Goal: Task Accomplishment & Management: Use online tool/utility

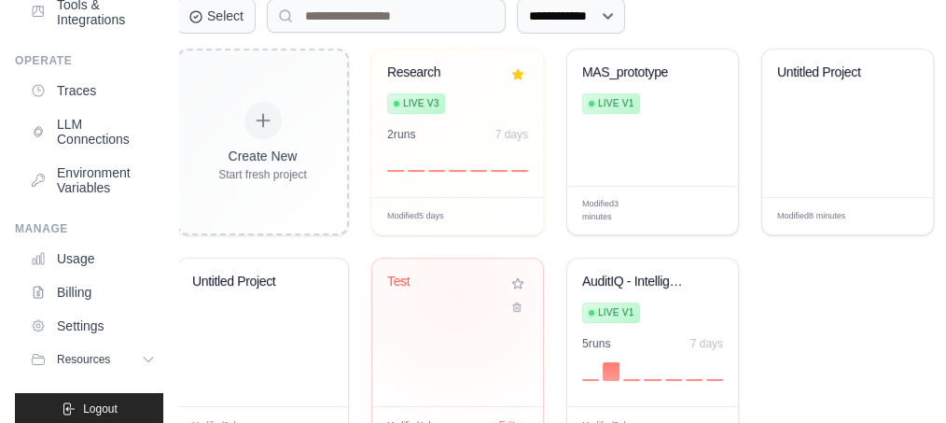
scroll to position [470, 7]
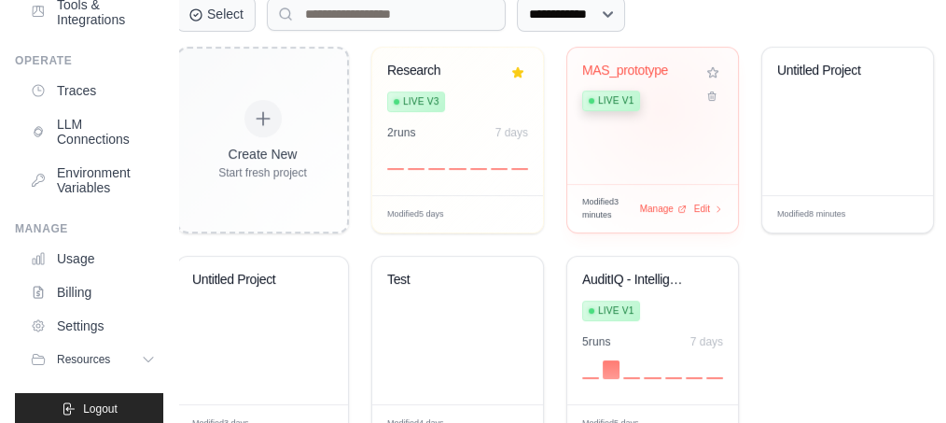
click at [662, 106] on div "Live v1" at bounding box center [638, 99] width 113 height 25
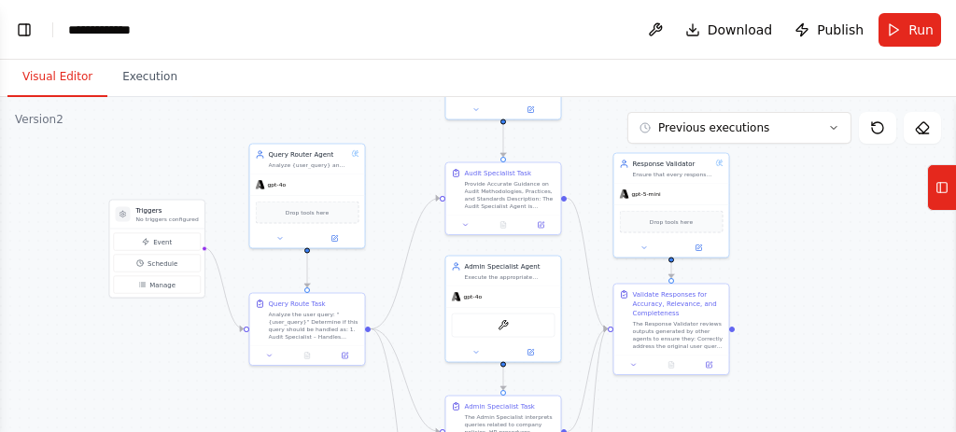
drag, startPoint x: 402, startPoint y: 163, endPoint x: 197, endPoint y: 163, distance: 205.3
click at [197, 163] on div ".deletable-edge-delete-btn { width: 20px; height: 20px; border: 0px solid #ffff…" at bounding box center [478, 330] width 956 height 467
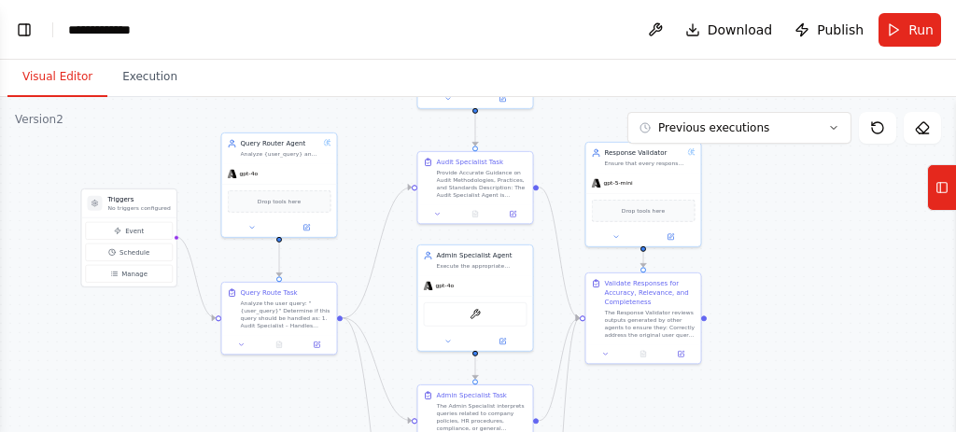
drag, startPoint x: 136, startPoint y: 326, endPoint x: 138, endPoint y: 370, distance: 43.9
click at [138, 370] on div ".deletable-edge-delete-btn { width: 20px; height: 20px; border: 0px solid #ffff…" at bounding box center [478, 330] width 956 height 467
click at [355, 33] on header "**********" at bounding box center [478, 30] width 956 height 60
click at [438, 277] on div "gpt-4o" at bounding box center [475, 283] width 115 height 21
click at [794, 331] on div ".deletable-edge-delete-btn { width: 20px; height: 20px; border: 0px solid #ffff…" at bounding box center [478, 330] width 956 height 467
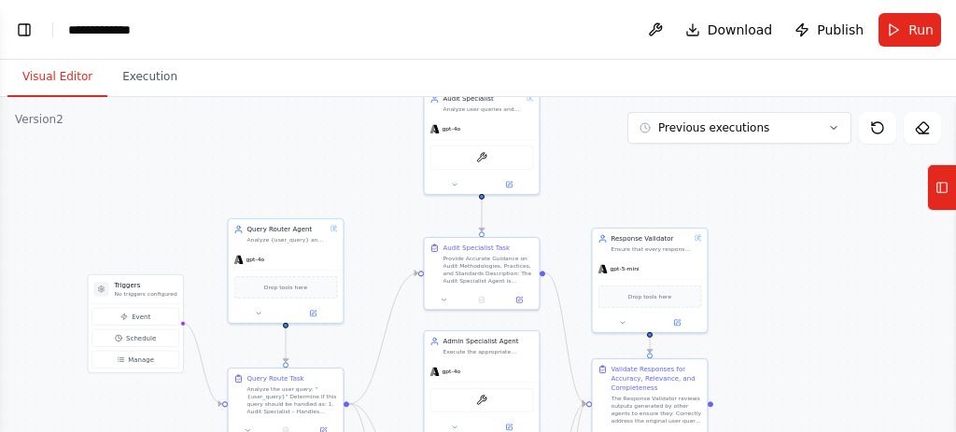
drag, startPoint x: 774, startPoint y: 273, endPoint x: 779, endPoint y: 374, distance: 100.9
click at [779, 374] on div ".deletable-edge-delete-btn { width: 20px; height: 20px; border: 0px solid #ffff…" at bounding box center [478, 330] width 956 height 467
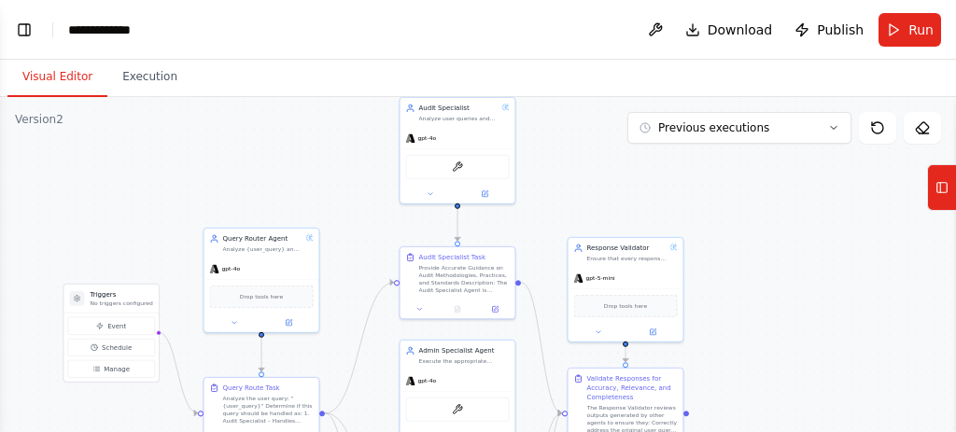
drag, startPoint x: 720, startPoint y: 209, endPoint x: 697, endPoint y: 203, distance: 24.0
click at [697, 203] on div ".deletable-edge-delete-btn { width: 20px; height: 20px; border: 0px solid #ffff…" at bounding box center [478, 330] width 956 height 467
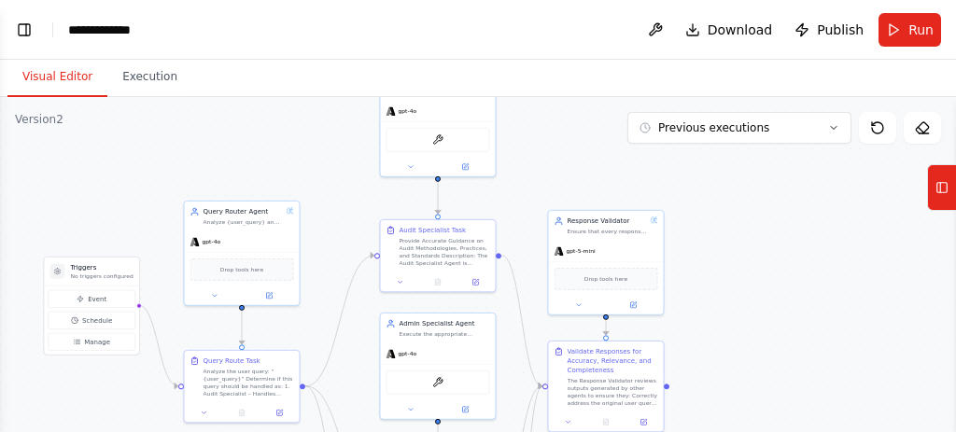
drag, startPoint x: 714, startPoint y: 217, endPoint x: 694, endPoint y: 189, distance: 33.4
click at [694, 189] on div ".deletable-edge-delete-btn { width: 20px; height: 20px; border: 0px solid #ffff…" at bounding box center [478, 330] width 956 height 467
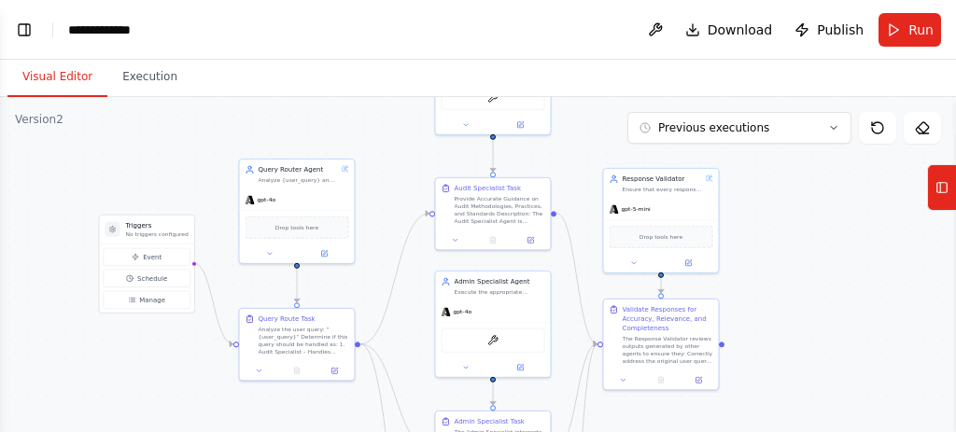
drag, startPoint x: 304, startPoint y: 147, endPoint x: 359, endPoint y: 105, distance: 69.2
click at [359, 105] on div ".deletable-edge-delete-btn { width: 20px; height: 20px; border: 0px solid #ffff…" at bounding box center [478, 330] width 956 height 467
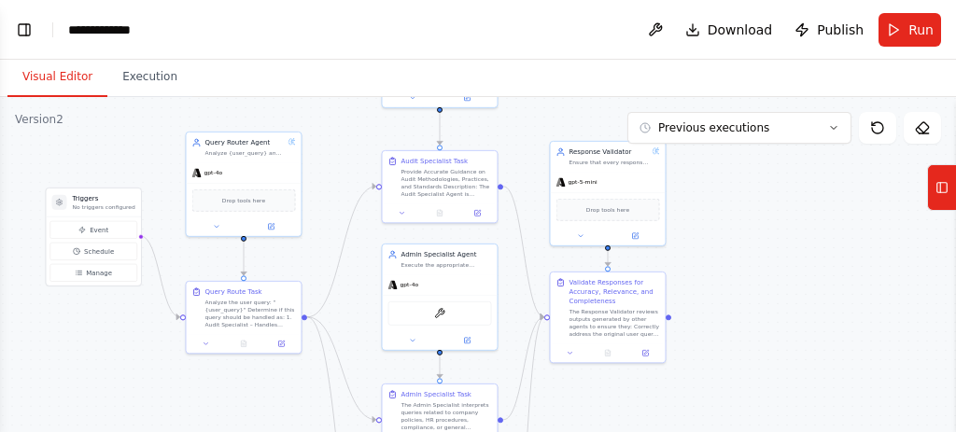
drag, startPoint x: 762, startPoint y: 273, endPoint x: 709, endPoint y: 246, distance: 59.7
click at [709, 246] on div ".deletable-edge-delete-btn { width: 20px; height: 20px; border: 0px solid #ffff…" at bounding box center [478, 330] width 956 height 467
click at [730, 243] on div ".deletable-edge-delete-btn { width: 20px; height: 20px; border: 0px solid #ffff…" at bounding box center [478, 330] width 956 height 467
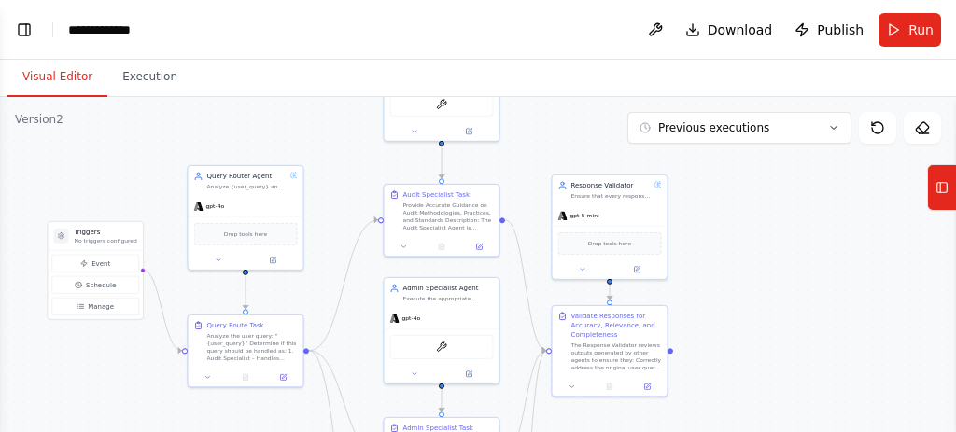
drag, startPoint x: 142, startPoint y: 153, endPoint x: 140, endPoint y: 195, distance: 42.0
click at [140, 195] on div ".deletable-edge-delete-btn { width: 20px; height: 20px; border: 0px solid #ffff…" at bounding box center [478, 330] width 956 height 467
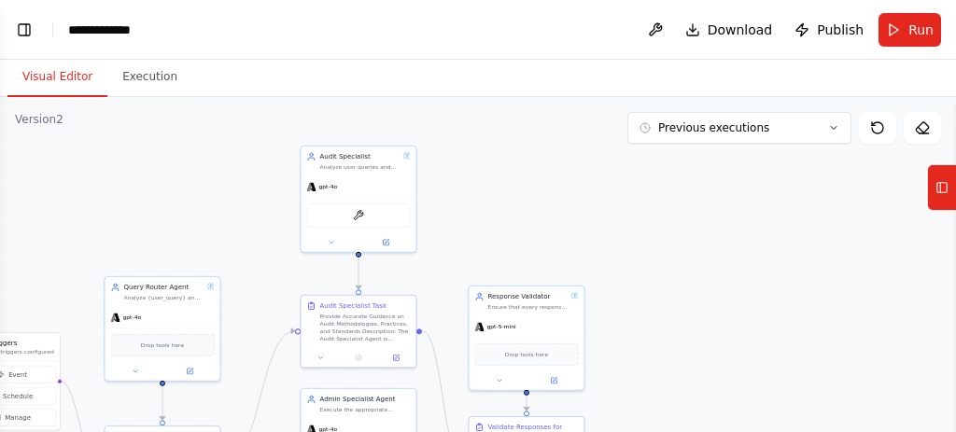
drag, startPoint x: 338, startPoint y: 189, endPoint x: 257, endPoint y: 289, distance: 129.4
click at [257, 289] on div ".deletable-edge-delete-btn { width: 20px; height: 20px; border: 0px solid #ffff…" at bounding box center [478, 330] width 956 height 467
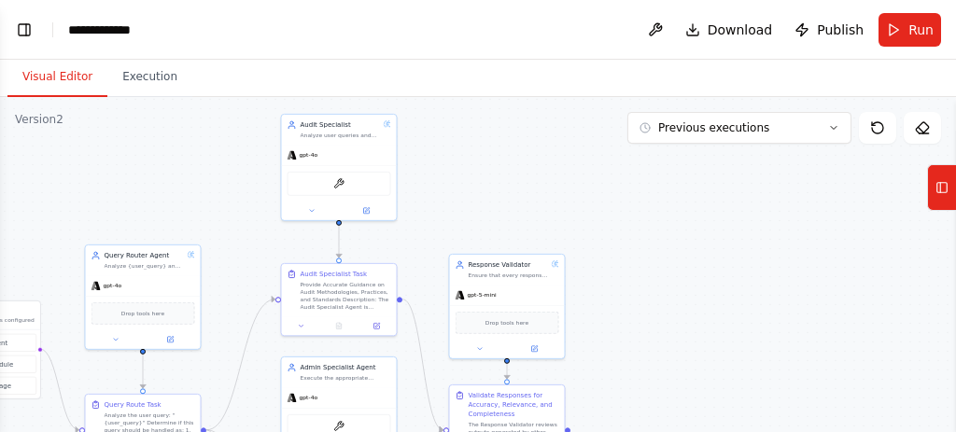
drag, startPoint x: 258, startPoint y: 286, endPoint x: 237, endPoint y: 253, distance: 39.9
click at [237, 253] on div ".deletable-edge-delete-btn { width: 20px; height: 20px; border: 0px solid #ffff…" at bounding box center [478, 330] width 956 height 467
click at [362, 206] on icon at bounding box center [364, 207] width 6 height 6
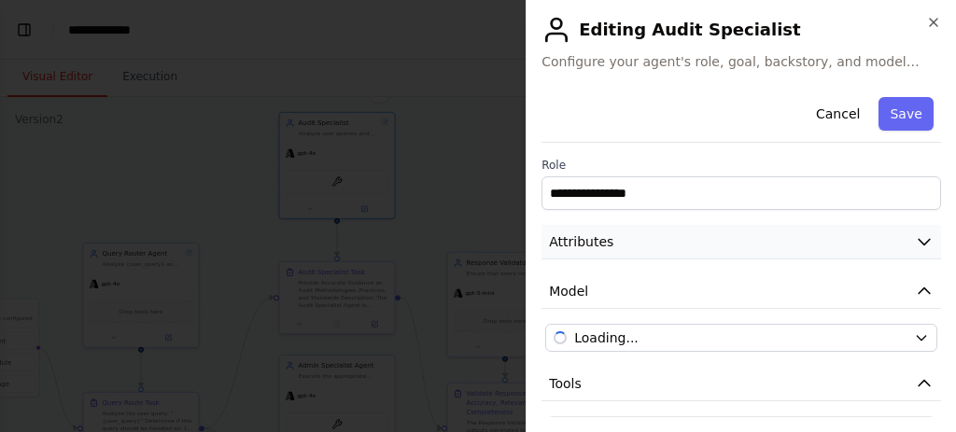
scroll to position [97, 0]
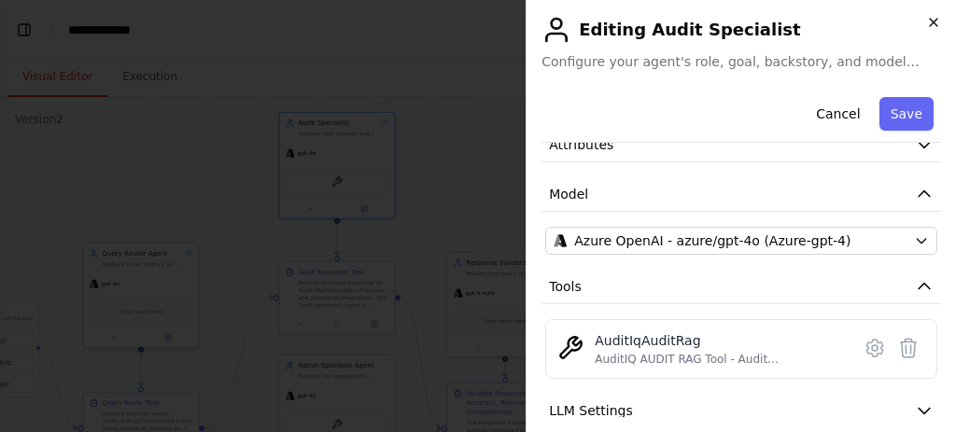
click at [930, 18] on icon "button" at bounding box center [933, 22] width 15 height 15
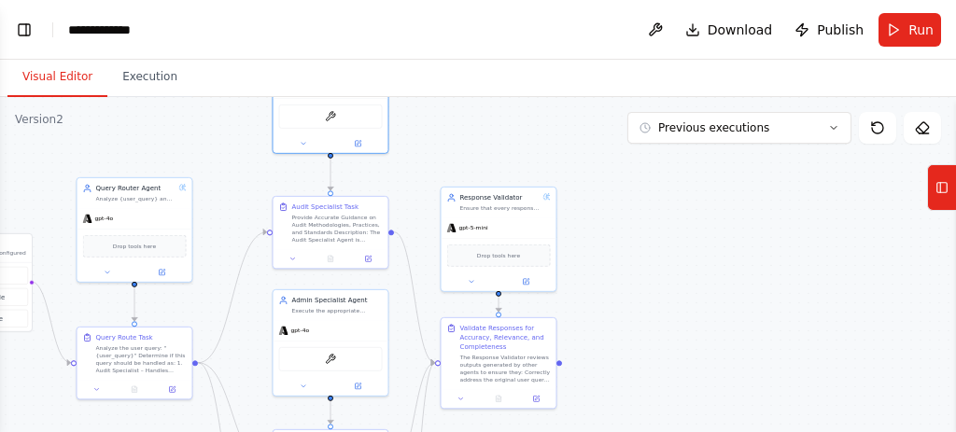
drag, startPoint x: 469, startPoint y: 226, endPoint x: 466, endPoint y: 146, distance: 80.3
click at [466, 146] on div ".deletable-edge-delete-btn { width: 20px; height: 20px; border: 0px solid #ffff…" at bounding box center [478, 330] width 956 height 467
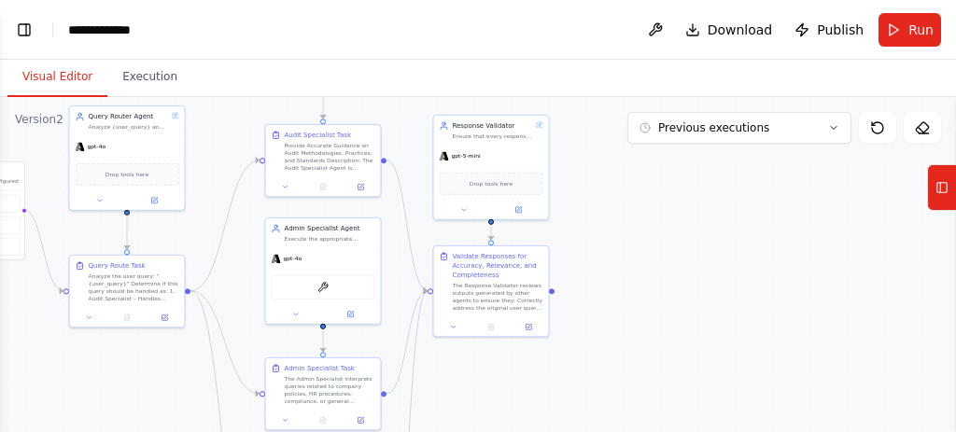
drag, startPoint x: 430, startPoint y: 165, endPoint x: 420, endPoint y: 108, distance: 57.8
click at [420, 108] on div ".deletable-edge-delete-btn { width: 20px; height: 20px; border: 0px solid #ffff…" at bounding box center [478, 330] width 956 height 467
click at [351, 313] on icon at bounding box center [350, 313] width 6 height 6
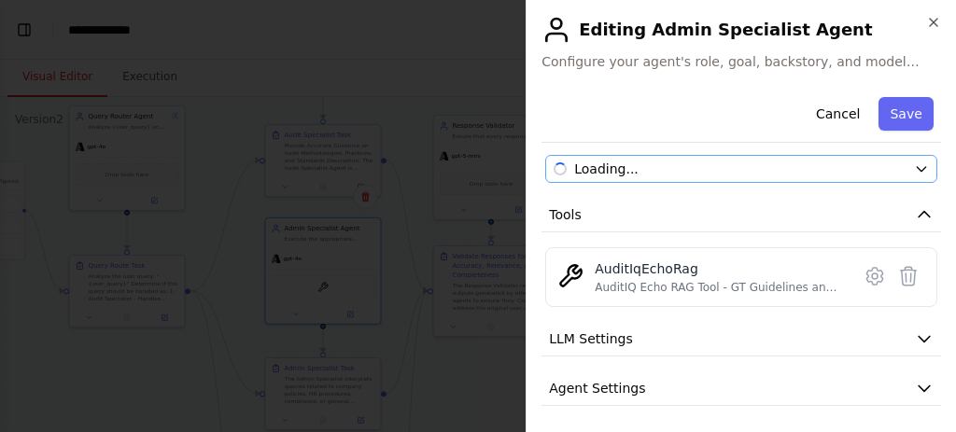
scroll to position [217, 0]
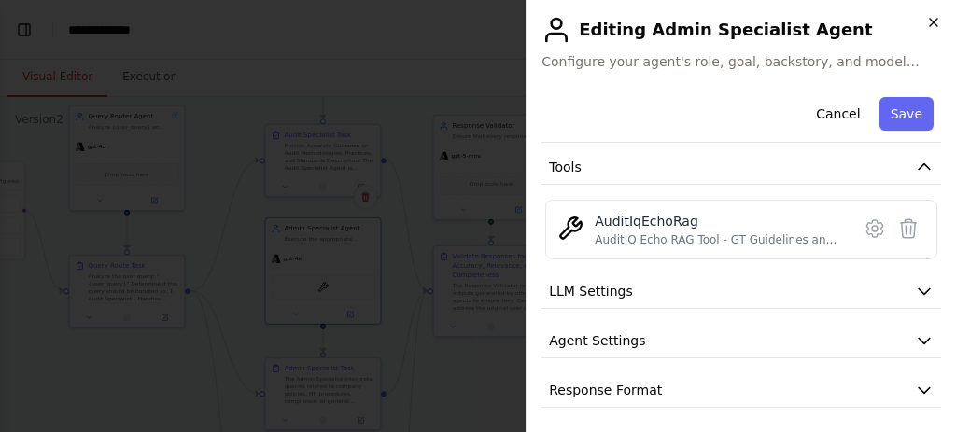
click at [932, 22] on icon "button" at bounding box center [932, 22] width 7 height 7
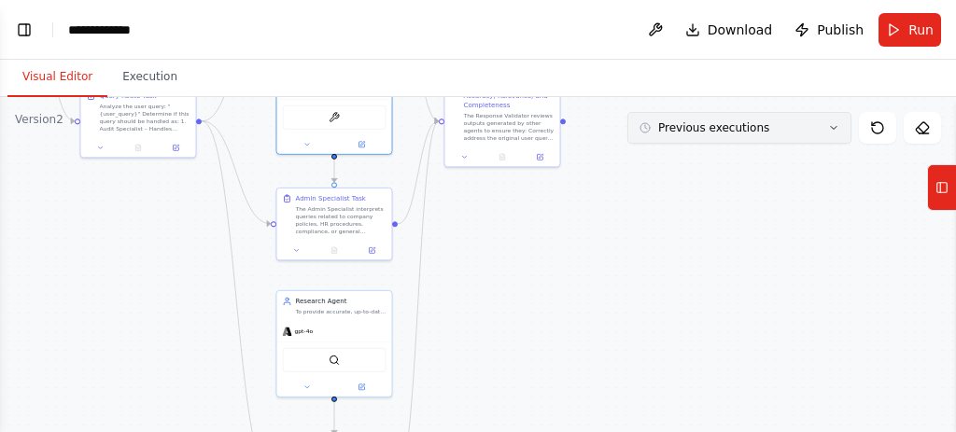
drag, startPoint x: 644, startPoint y: 302, endPoint x: 655, endPoint y: 132, distance: 171.1
click at [655, 132] on div "Version 2 Previous executions Show Tools Hide Agents .deletable-edge-delete-btn…" at bounding box center [478, 330] width 956 height 467
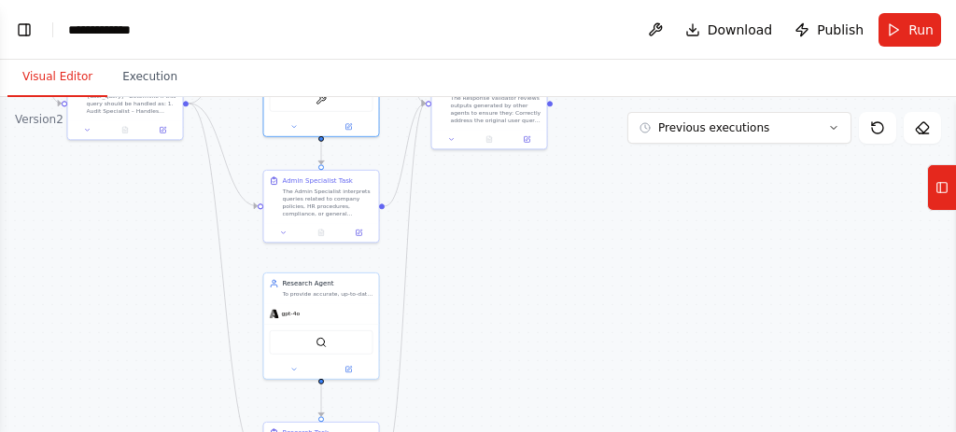
drag, startPoint x: 491, startPoint y: 276, endPoint x: 474, endPoint y: 253, distance: 28.7
click at [474, 253] on div ".deletable-edge-delete-btn { width: 20px; height: 20px; border: 0px solid #ffff…" at bounding box center [478, 330] width 956 height 467
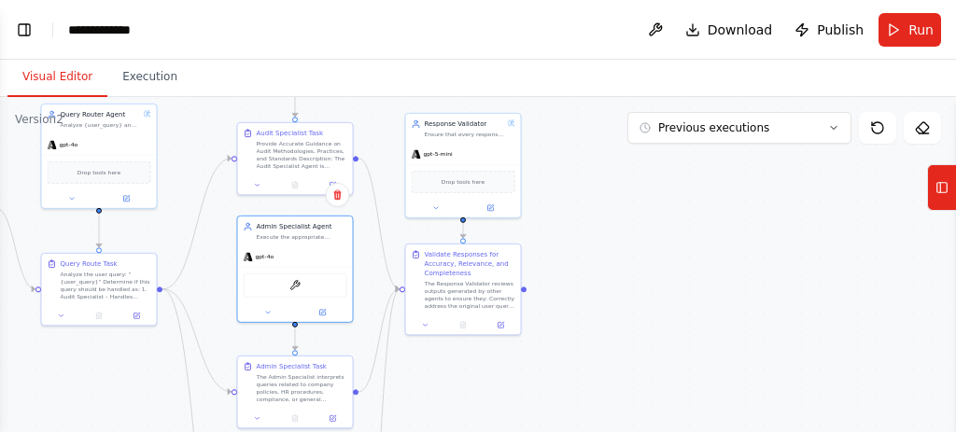
drag, startPoint x: 455, startPoint y: 269, endPoint x: 430, endPoint y: 461, distance: 193.9
click at [430, 431] on html "**********" at bounding box center [478, 216] width 956 height 432
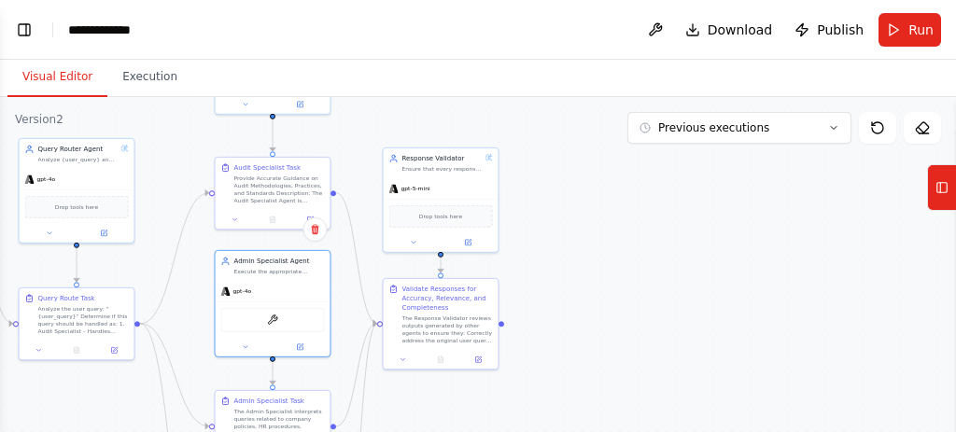
drag, startPoint x: 593, startPoint y: 307, endPoint x: 573, endPoint y: 342, distance: 39.7
click at [573, 342] on div ".deletable-edge-delete-btn { width: 20px; height: 20px; border: 0px solid #ffff…" at bounding box center [478, 330] width 956 height 467
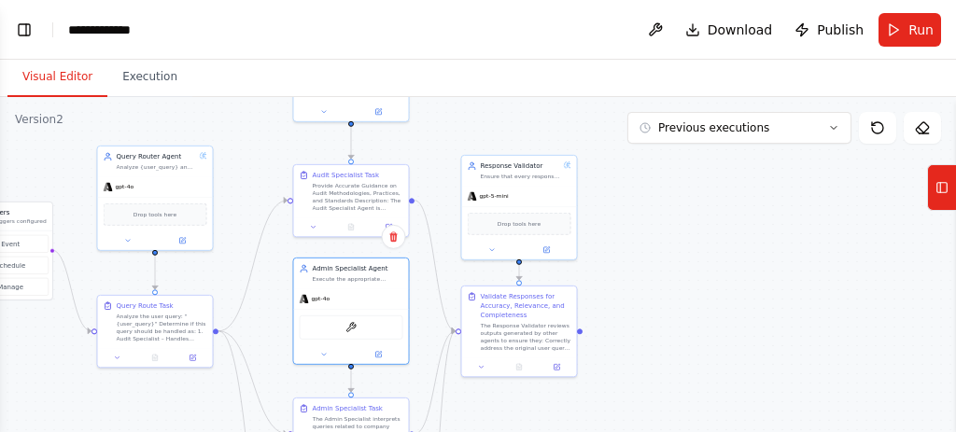
drag, startPoint x: 556, startPoint y: 254, endPoint x: 635, endPoint y: 261, distance: 78.7
click at [635, 261] on div ".deletable-edge-delete-btn { width: 20px; height: 20px; border: 0px solid #ffff…" at bounding box center [478, 330] width 956 height 467
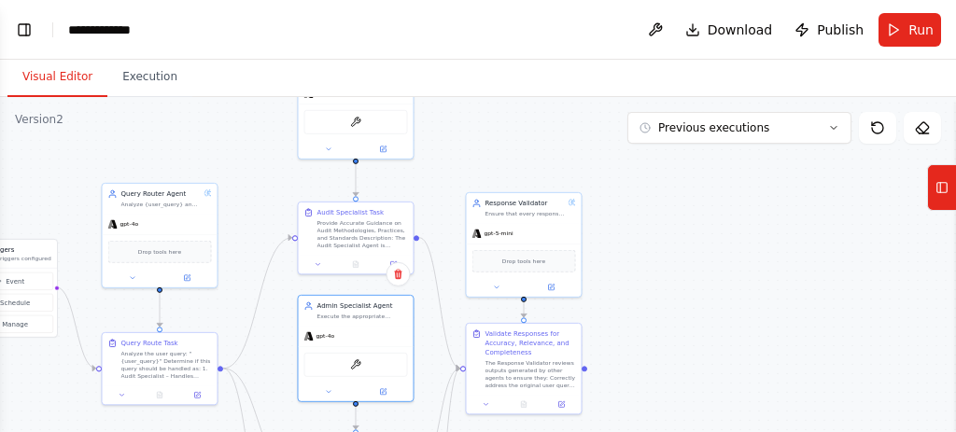
drag, startPoint x: 637, startPoint y: 245, endPoint x: 643, endPoint y: 300, distance: 56.3
click at [643, 300] on div ".deletable-edge-delete-btn { width: 20px; height: 20px; border: 0px solid #ffff…" at bounding box center [478, 330] width 956 height 467
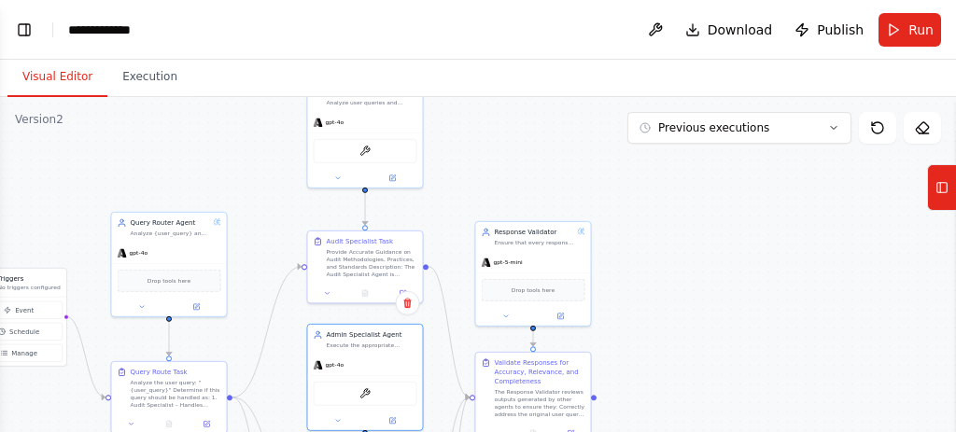
drag, startPoint x: 598, startPoint y: 192, endPoint x: 607, endPoint y: 203, distance: 13.3
click at [607, 203] on div ".deletable-edge-delete-btn { width: 20px; height: 20px; border: 0px solid #ffff…" at bounding box center [478, 330] width 956 height 467
click at [622, 198] on div ".deletable-edge-delete-btn { width: 20px; height: 20px; border: 0px solid #ffff…" at bounding box center [478, 330] width 956 height 467
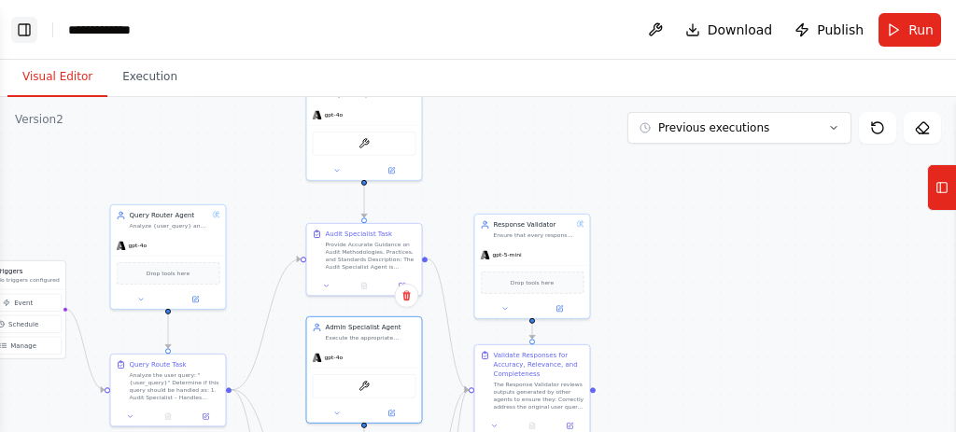
click at [20, 26] on button "Toggle Left Sidebar" at bounding box center [24, 30] width 26 height 26
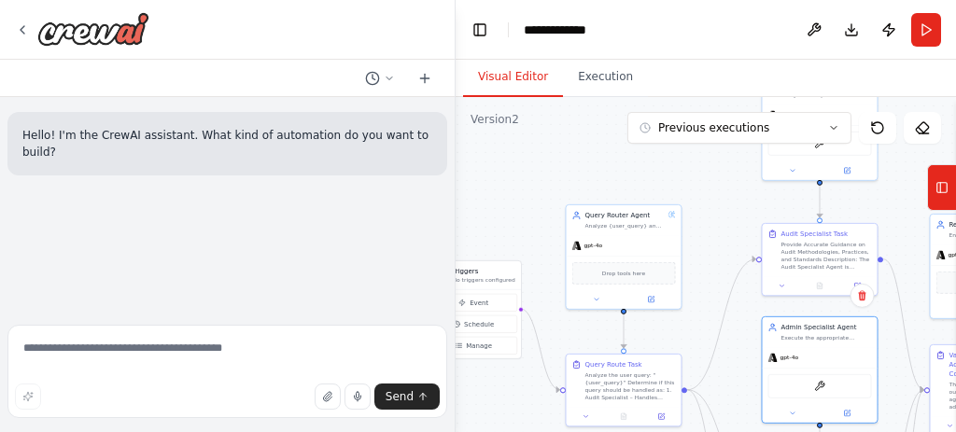
click at [487, 221] on div ".deletable-edge-delete-btn { width: 20px; height: 20px; border: 0px solid #ffff…" at bounding box center [705, 330] width 500 height 467
click at [471, 36] on button "Toggle Left Sidebar" at bounding box center [480, 30] width 26 height 26
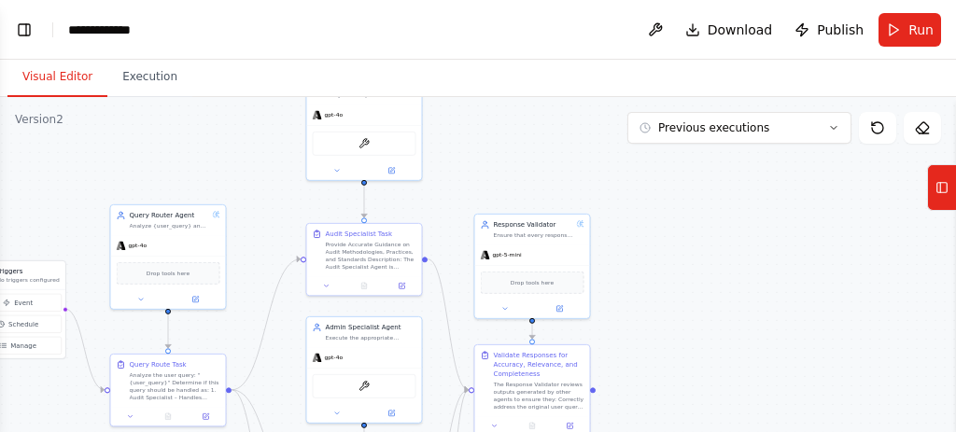
click at [61, 73] on button "Visual Editor" at bounding box center [57, 77] width 100 height 39
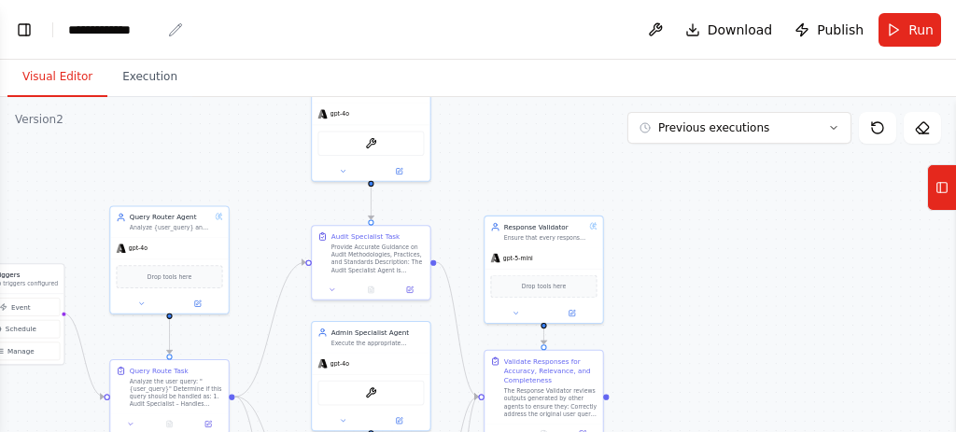
click at [105, 31] on div "**********" at bounding box center [114, 30] width 92 height 19
click at [22, 31] on button "Toggle Left Sidebar" at bounding box center [24, 30] width 26 height 26
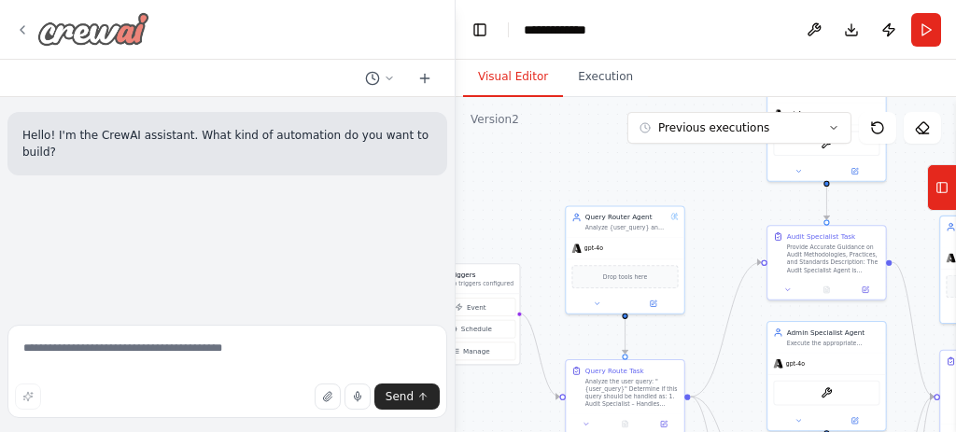
click at [22, 30] on icon at bounding box center [22, 29] width 15 height 15
click at [468, 33] on button "Toggle Left Sidebar" at bounding box center [480, 30] width 26 height 26
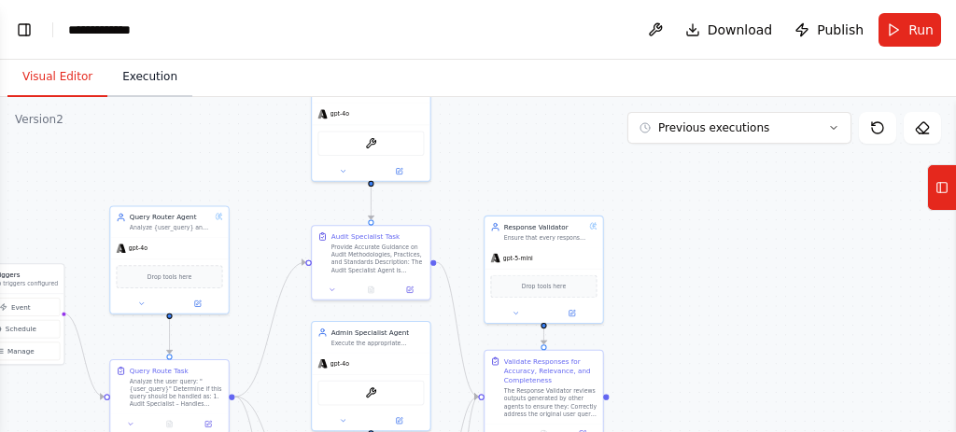
click at [121, 77] on button "Execution" at bounding box center [149, 77] width 85 height 39
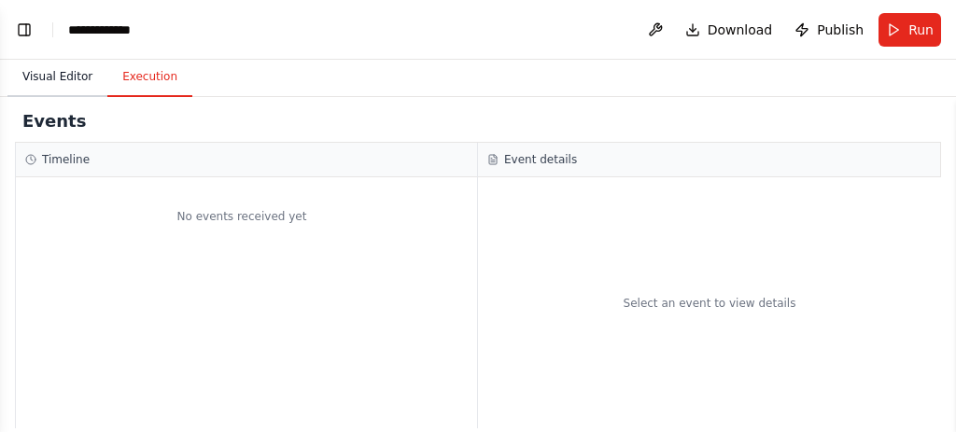
click at [82, 82] on button "Visual Editor" at bounding box center [57, 77] width 100 height 39
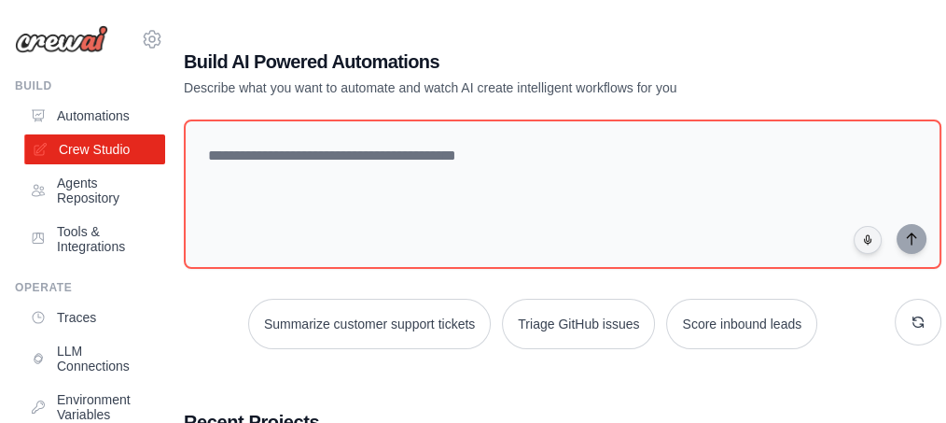
scroll to position [470, 7]
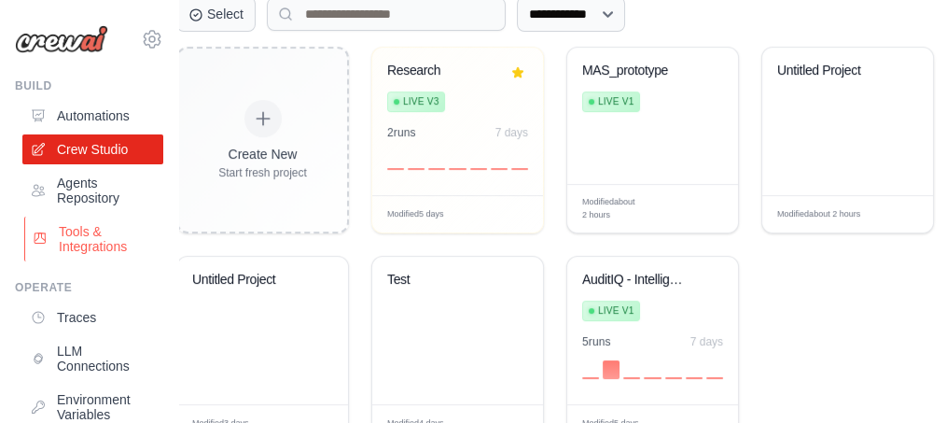
click at [110, 250] on link "Tools & Integrations" at bounding box center [94, 239] width 141 height 45
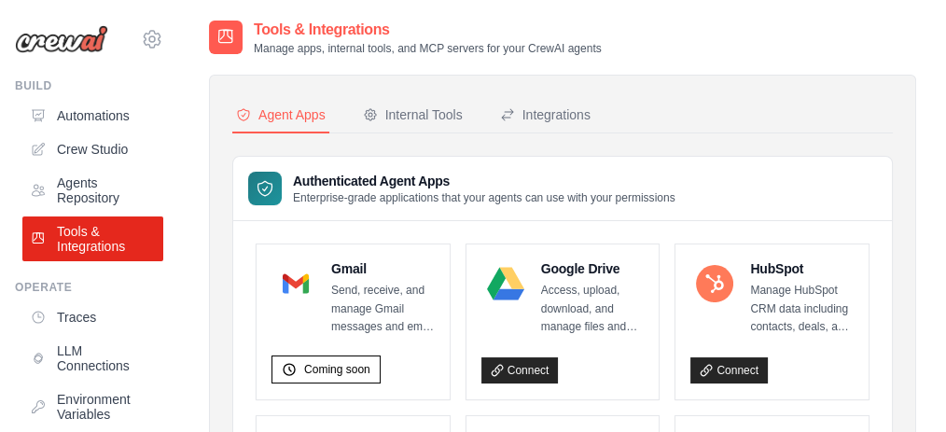
click at [94, 236] on link "Tools & Integrations" at bounding box center [92, 239] width 141 height 45
click at [415, 123] on div "Internal Tools" at bounding box center [413, 114] width 100 height 19
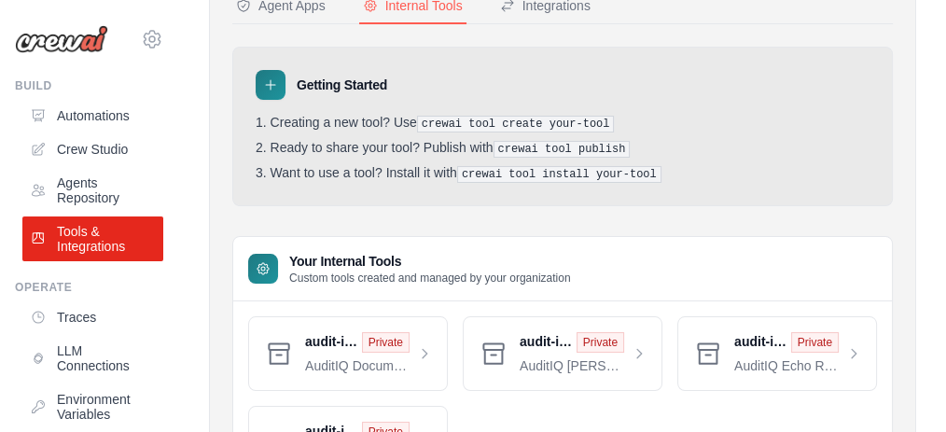
scroll to position [110, 0]
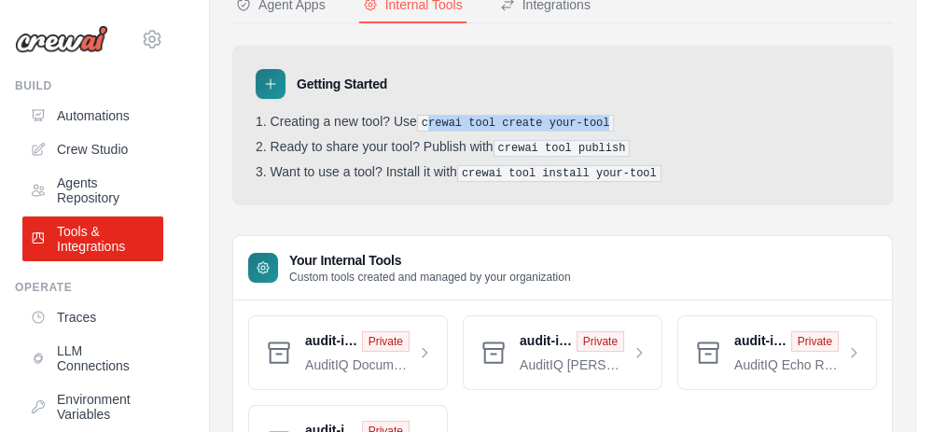
drag, startPoint x: 427, startPoint y: 119, endPoint x: 605, endPoint y: 119, distance: 177.3
click at [605, 119] on li "Creating a new tool? Use crewai tool create your-tool" at bounding box center [563, 123] width 614 height 18
click at [577, 146] on pre "crewai tool publish" at bounding box center [562, 148] width 137 height 17
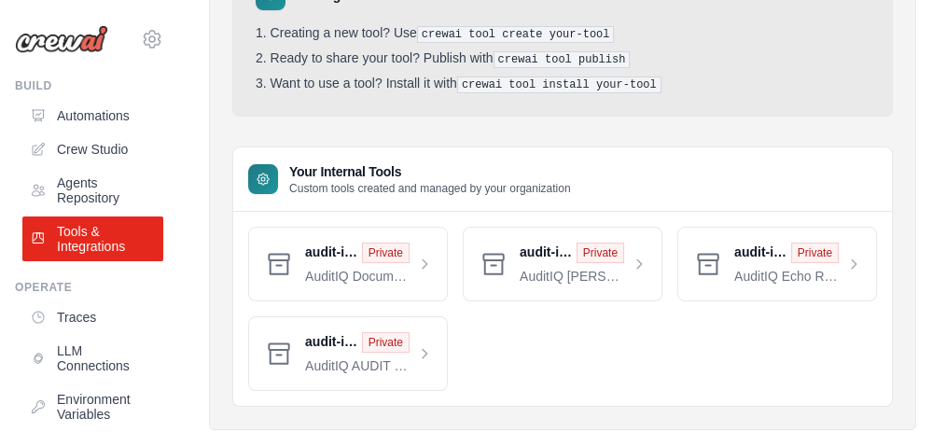
scroll to position [199, 0]
click at [91, 191] on link "Agents Repository" at bounding box center [94, 190] width 141 height 45
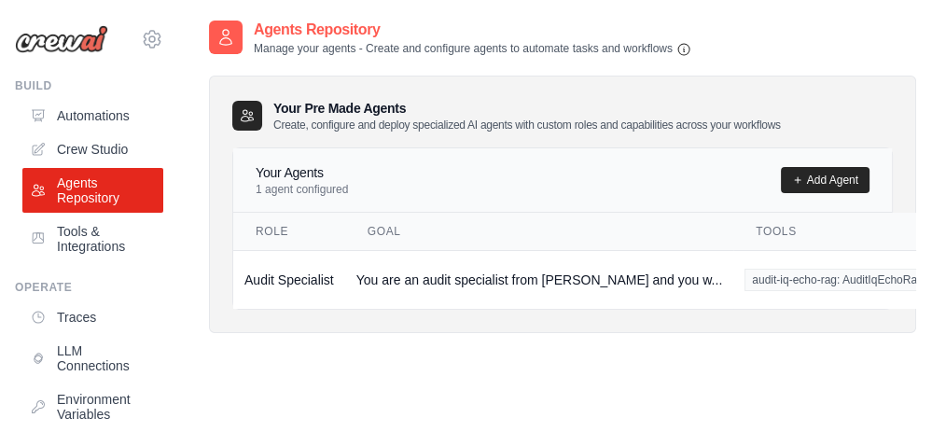
scroll to position [76, 0]
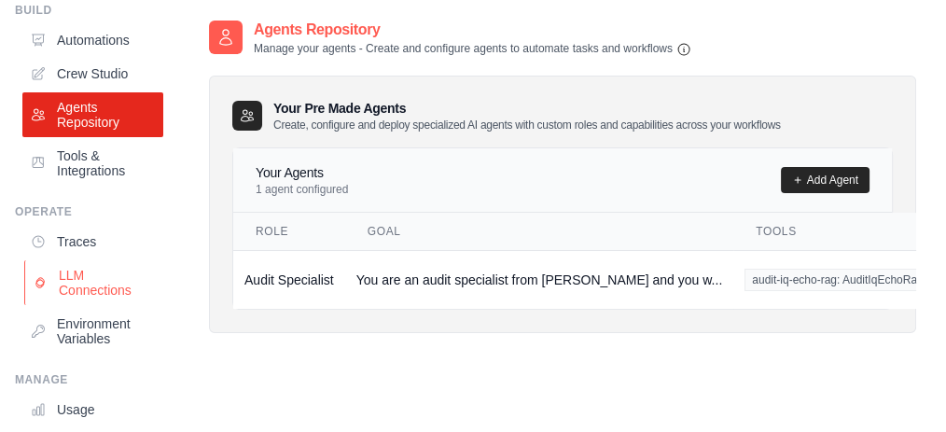
click at [79, 270] on link "LLM Connections" at bounding box center [94, 282] width 141 height 45
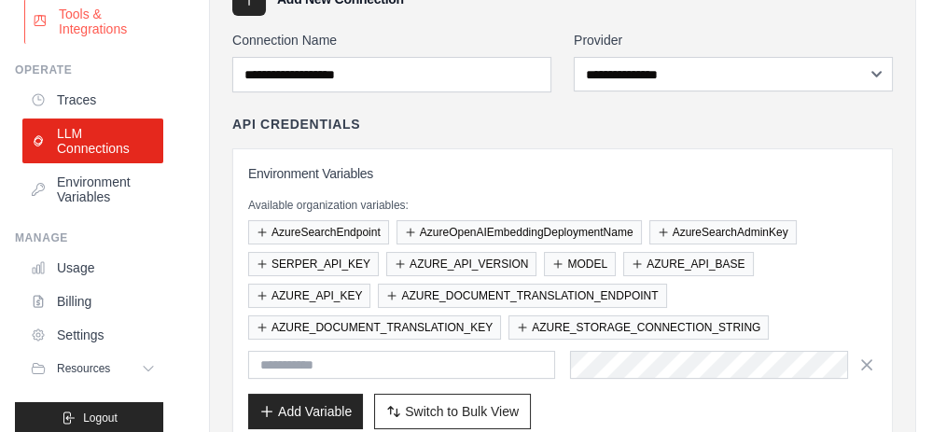
scroll to position [108, 0]
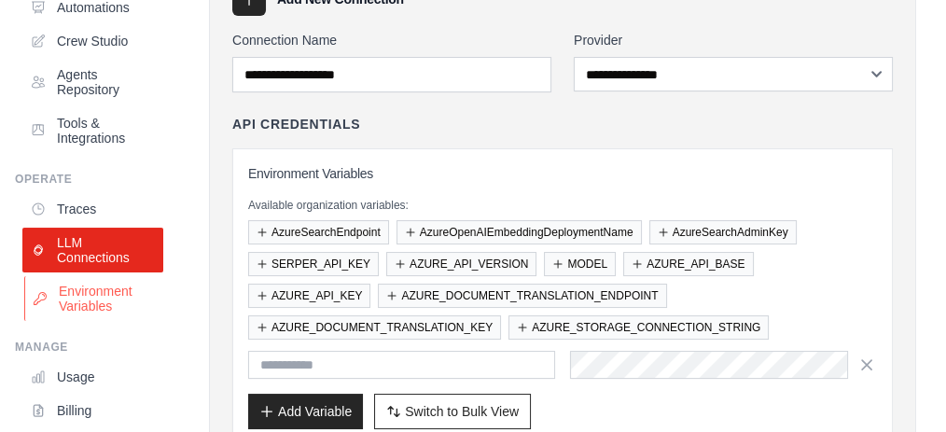
click at [91, 284] on link "Environment Variables" at bounding box center [94, 298] width 141 height 45
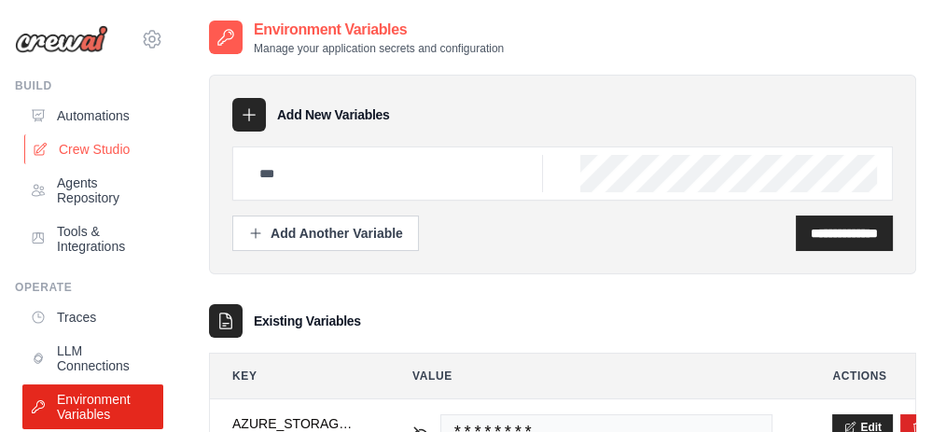
click at [75, 154] on link "Crew Studio" at bounding box center [94, 149] width 141 height 30
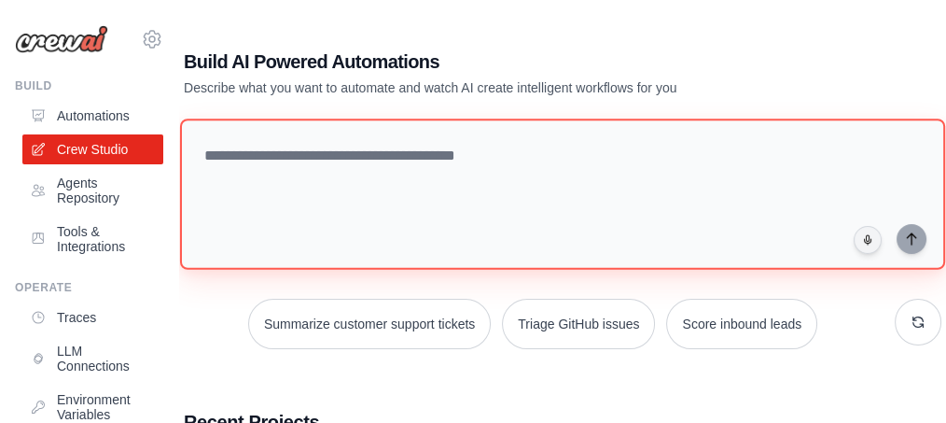
click at [523, 212] on textarea at bounding box center [562, 194] width 765 height 151
click at [336, 177] on textarea at bounding box center [562, 194] width 765 height 151
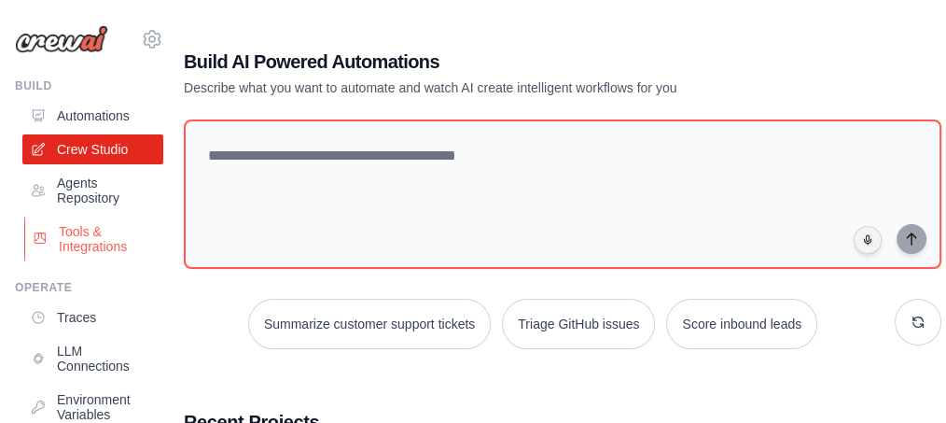
click at [79, 244] on link "Tools & Integrations" at bounding box center [94, 239] width 141 height 45
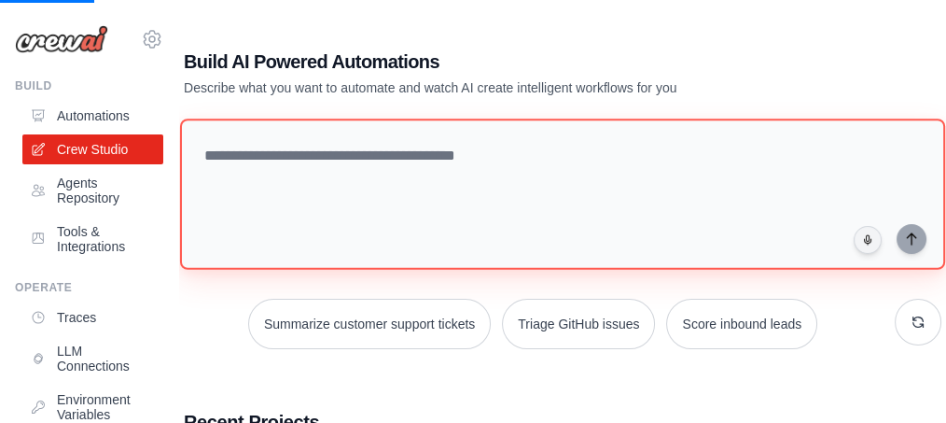
click at [390, 125] on textarea at bounding box center [562, 194] width 765 height 151
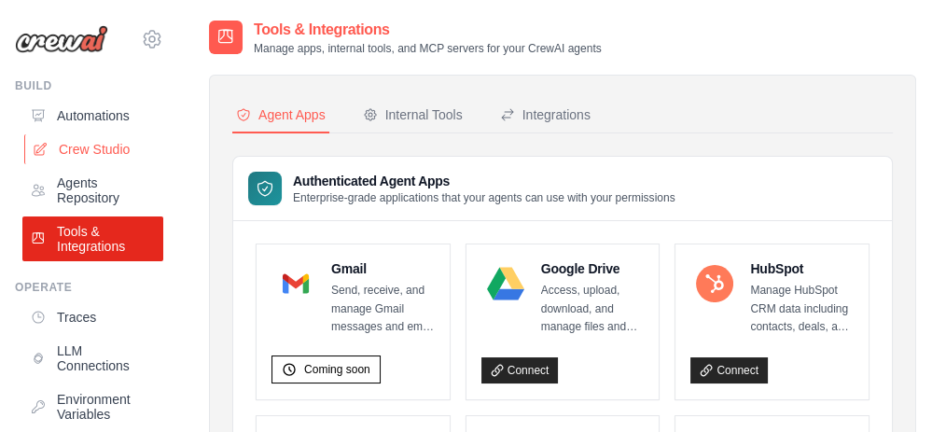
click at [137, 153] on link "Crew Studio" at bounding box center [94, 149] width 141 height 30
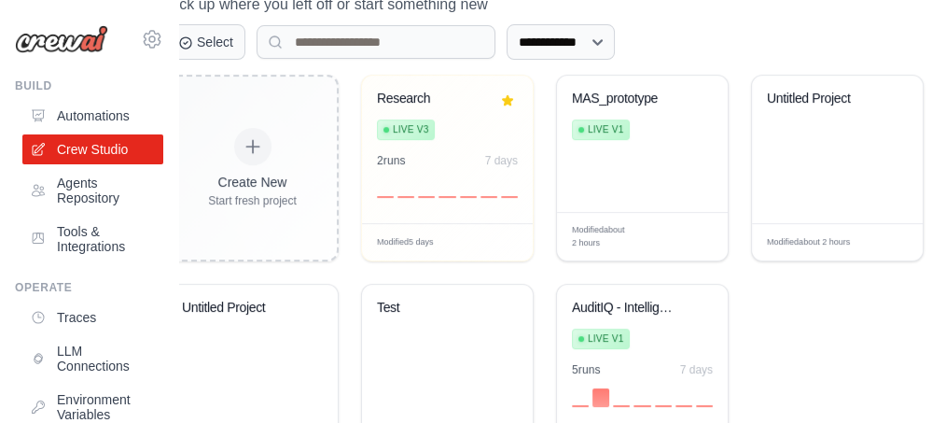
scroll to position [442, 18]
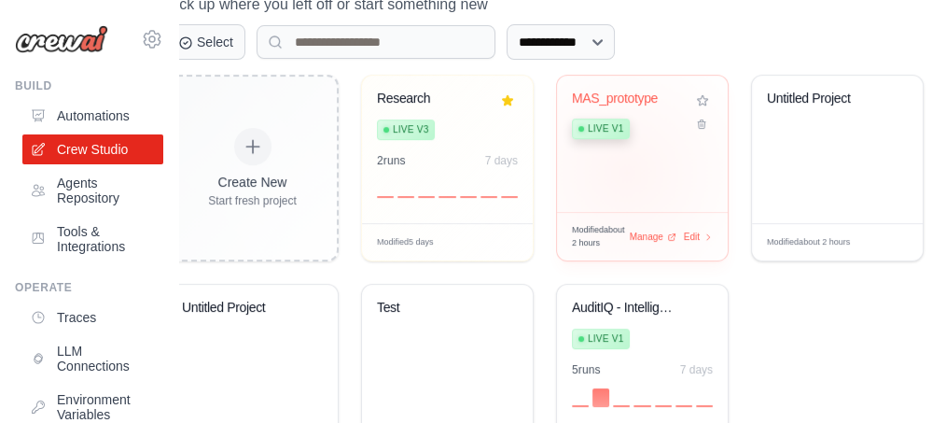
click at [618, 168] on div "MAS_prototype Live v1" at bounding box center [642, 144] width 171 height 136
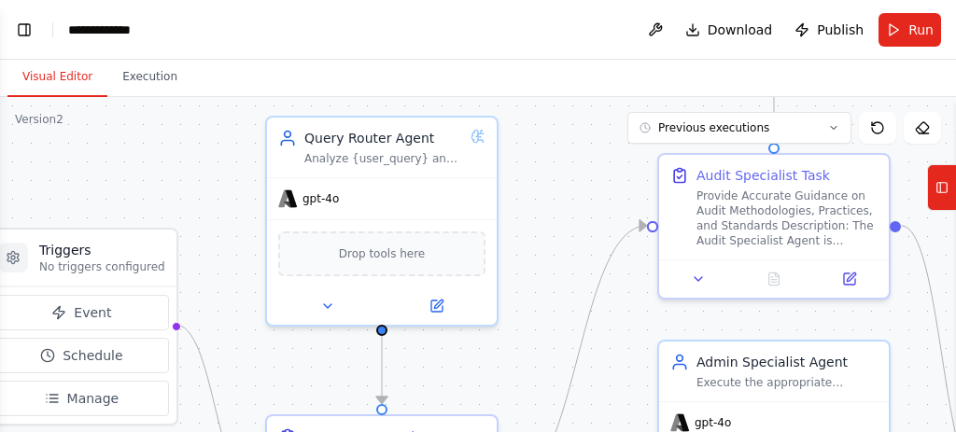
drag, startPoint x: 442, startPoint y: 207, endPoint x: 220, endPoint y: 254, distance: 227.0
click at [220, 254] on div ".deletable-edge-delete-btn { width: 20px; height: 20px; border: 0px solid #ffff…" at bounding box center [478, 330] width 956 height 467
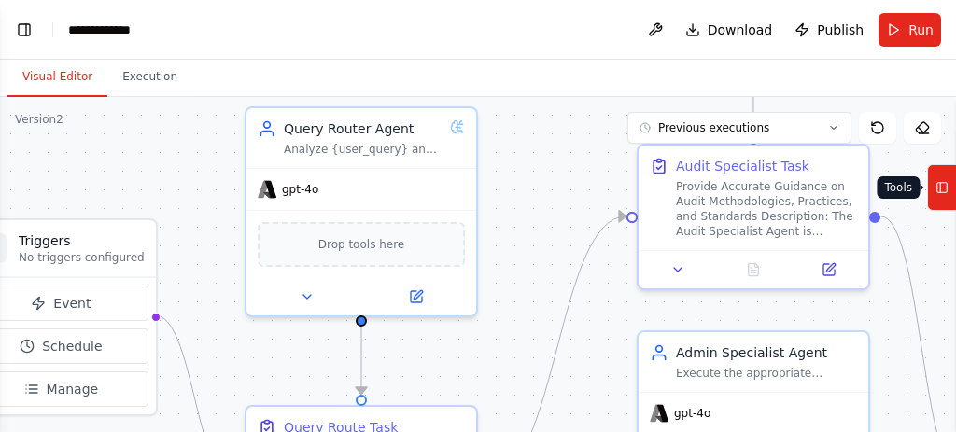
click at [938, 193] on icon at bounding box center [941, 188] width 13 height 30
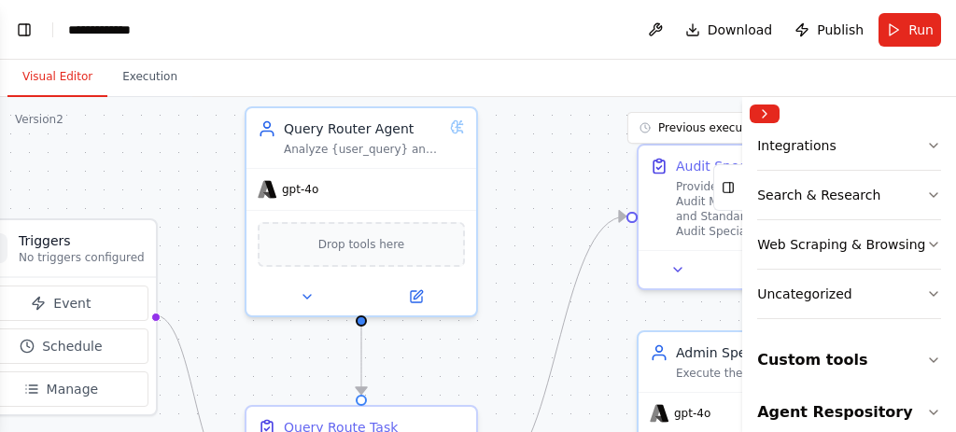
scroll to position [435, 0]
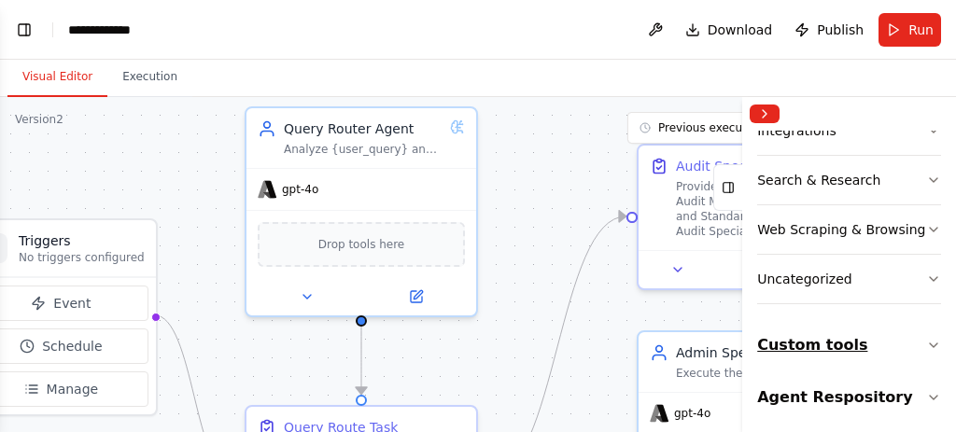
click at [929, 343] on icon "button" at bounding box center [932, 345] width 7 height 4
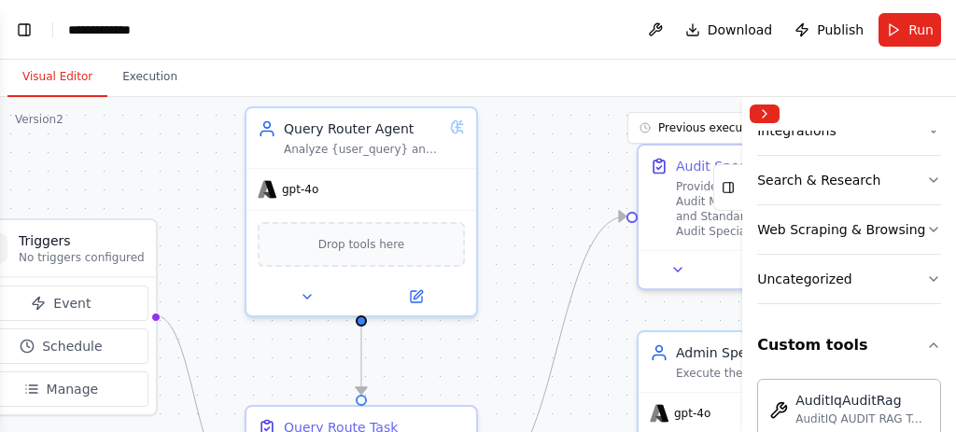
scroll to position [614, 0]
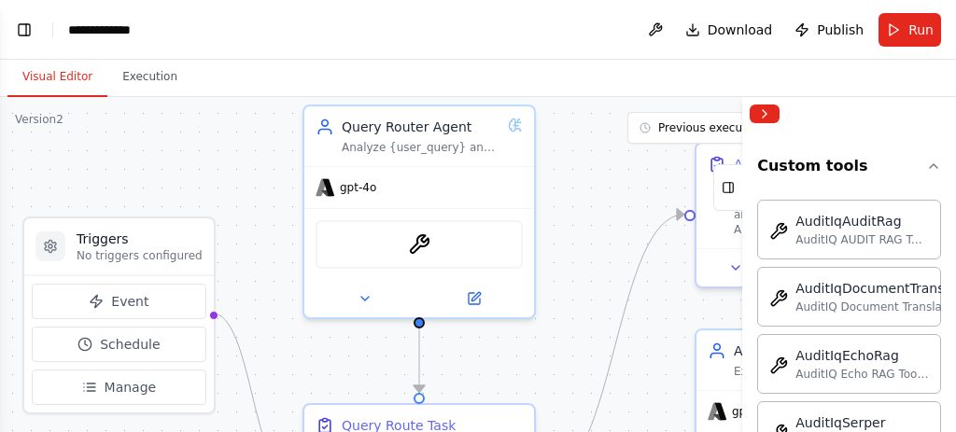
drag, startPoint x: 499, startPoint y: 114, endPoint x: 594, endPoint y: 110, distance: 95.3
click at [594, 110] on div ".deletable-edge-delete-btn { width: 20px; height: 20px; border: 0px solid #ffff…" at bounding box center [478, 330] width 956 height 467
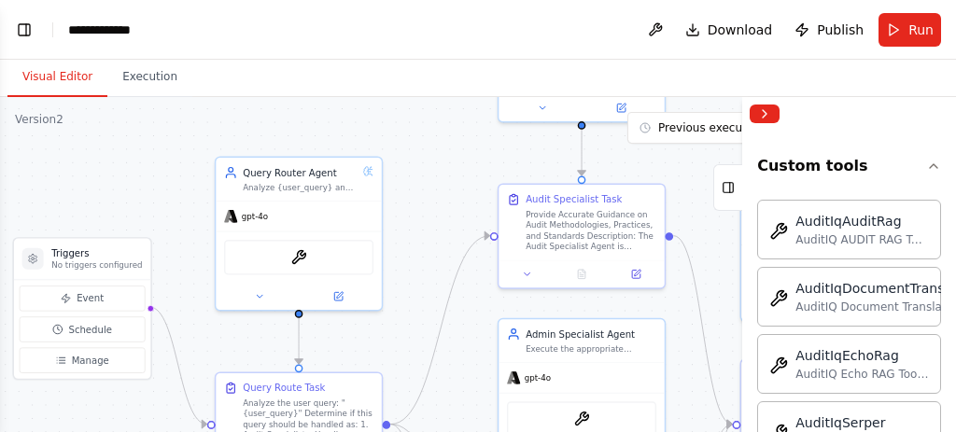
drag, startPoint x: 190, startPoint y: 154, endPoint x: 98, endPoint y: 189, distance: 99.0
click at [98, 189] on div ".deletable-edge-delete-btn { width: 20px; height: 20px; border: 0px solid #ffff…" at bounding box center [478, 330] width 956 height 467
